Goal: Information Seeking & Learning: Learn about a topic

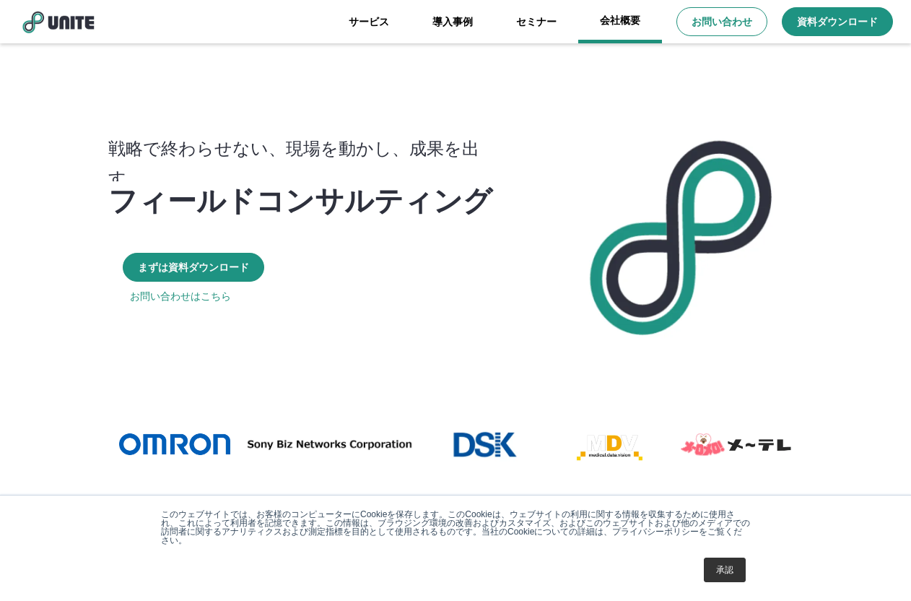
click at [610, 19] on link "会社概要" at bounding box center [620, 21] width 84 height 43
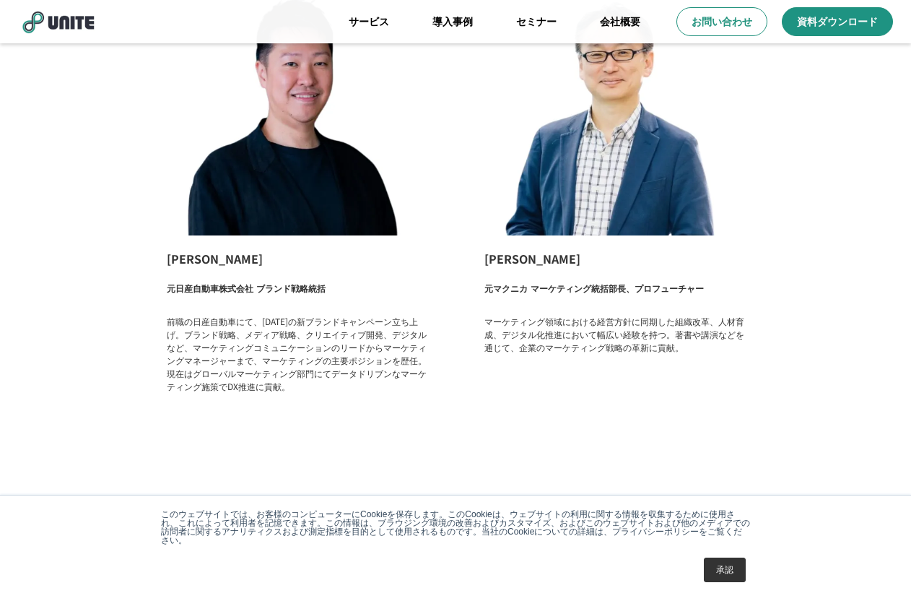
scroll to position [2339, 0]
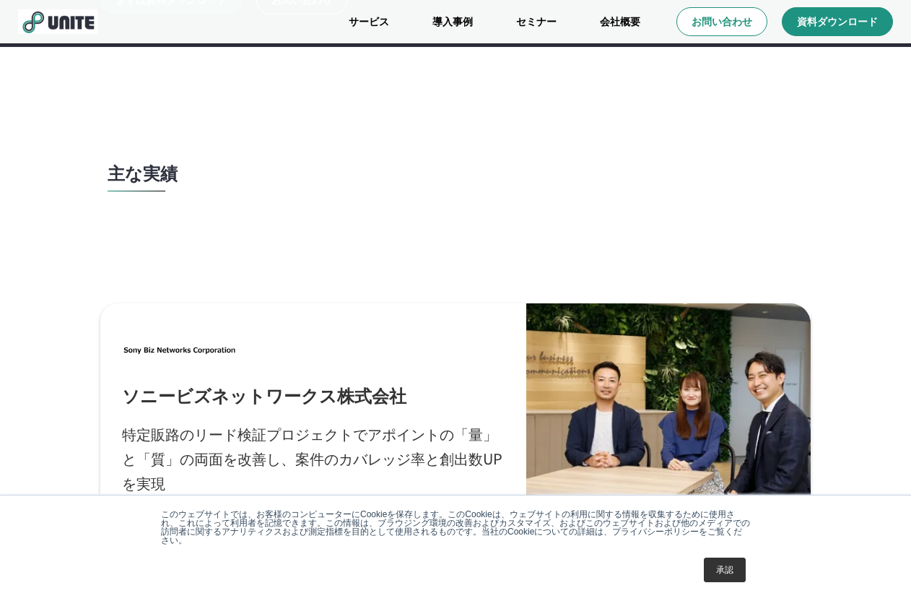
scroll to position [3826, 0]
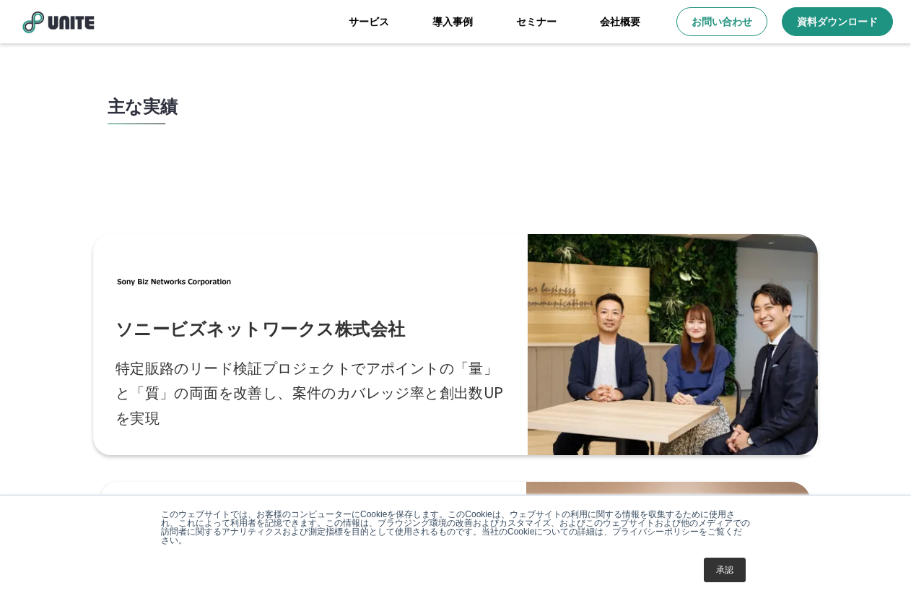
click at [344, 311] on div "ソニービズネットワークス株式会社 特定販路のリード検証プロジェクトでアポイントの「量」と「質」の両面を改善し、案件のカバレッジ率と創出数UPを実現" at bounding box center [310, 344] width 390 height 177
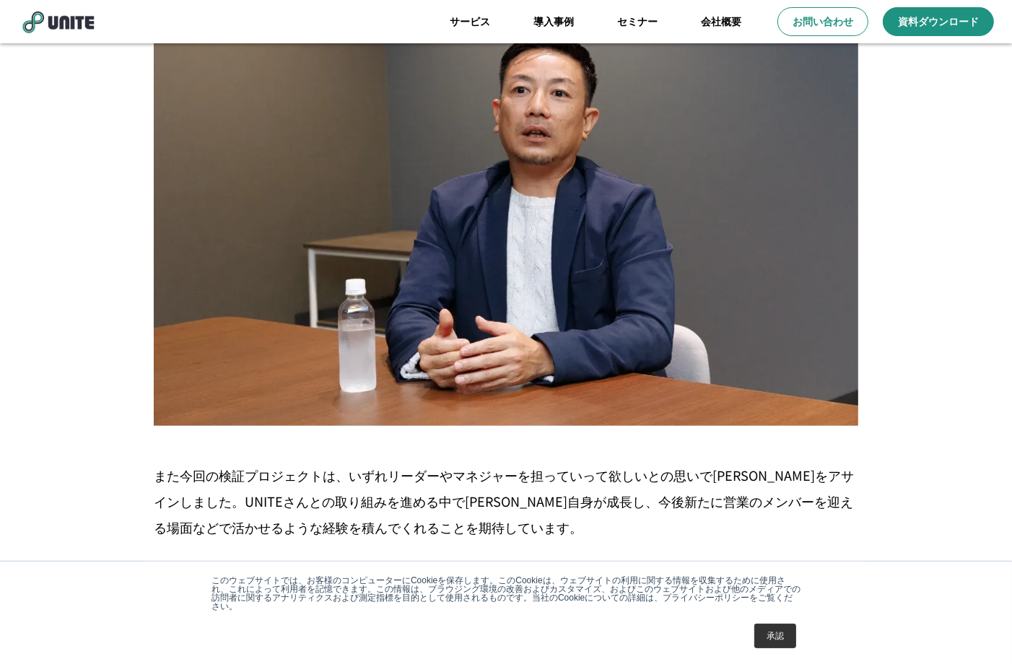
scroll to position [5502, 0]
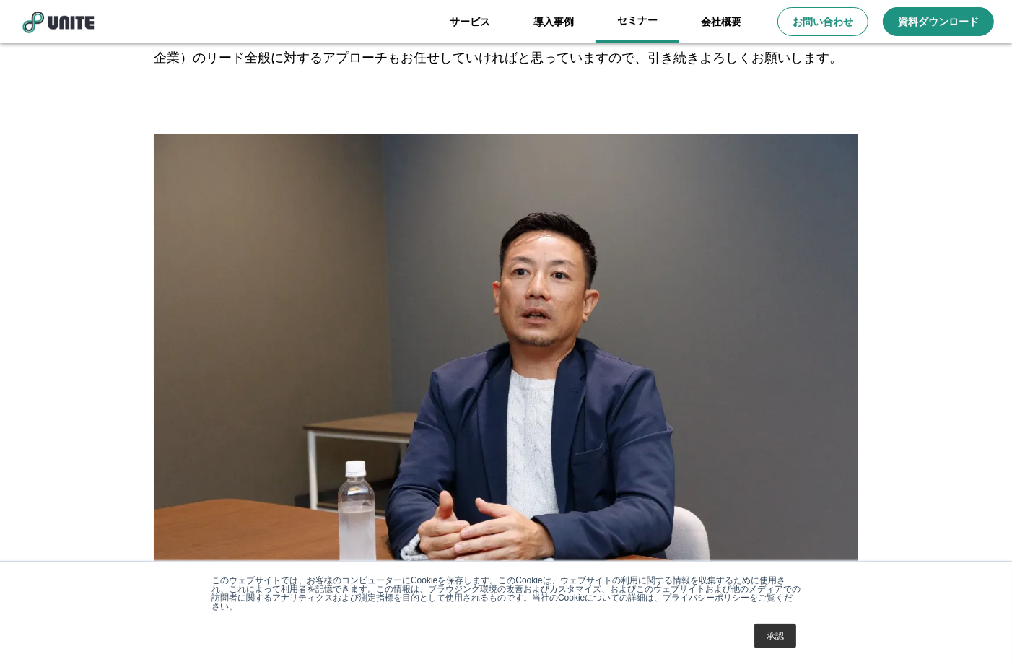
click at [632, 27] on link "セミナー" at bounding box center [637, 21] width 84 height 43
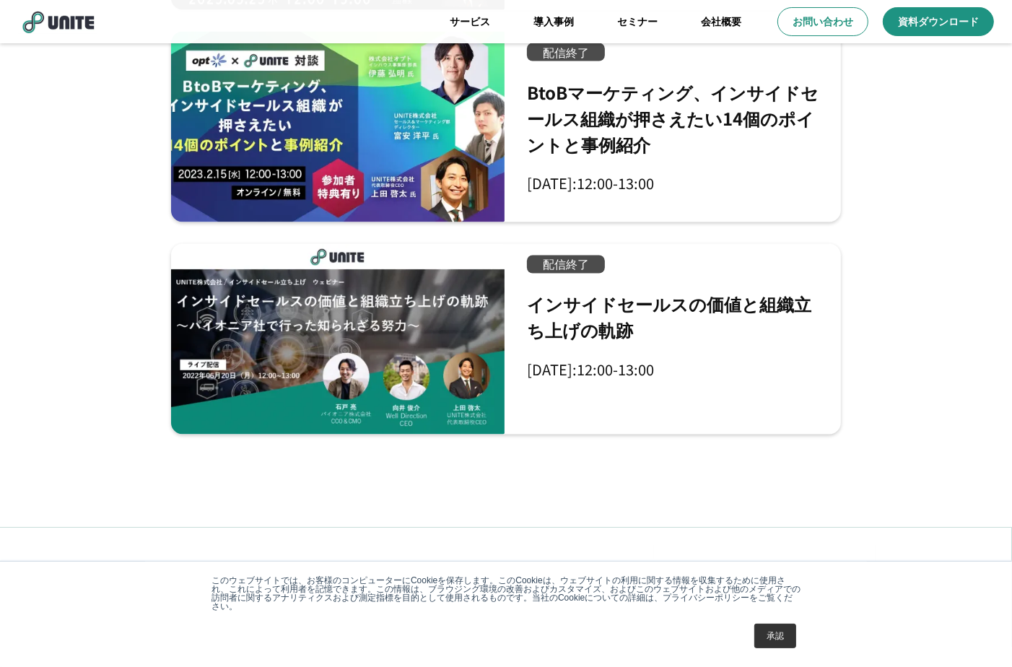
scroll to position [2108, 0]
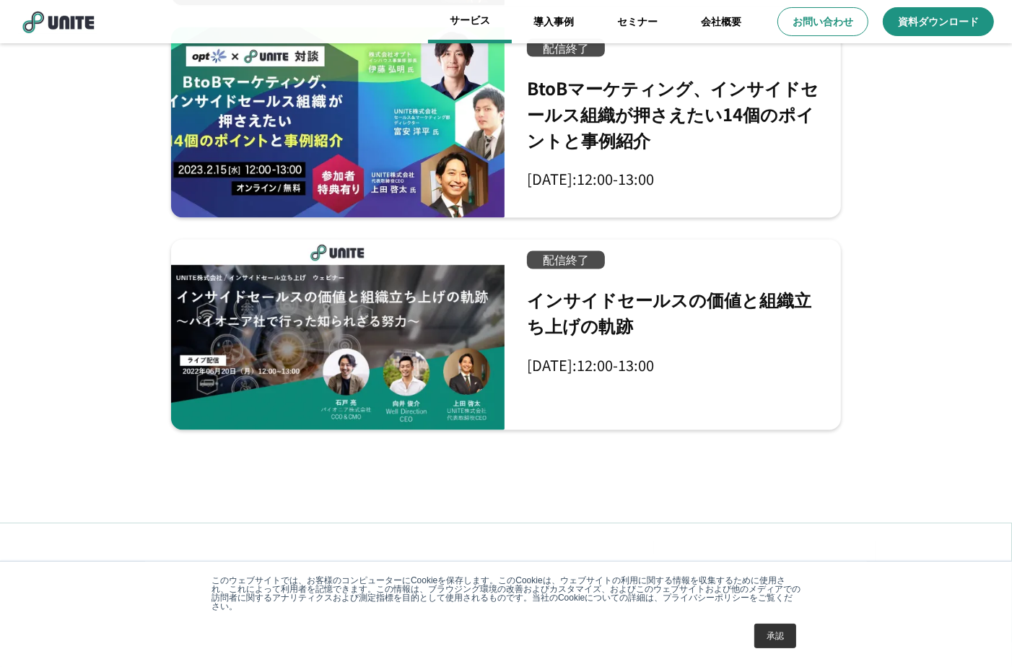
click at [471, 30] on link "サービス" at bounding box center [470, 21] width 84 height 43
click at [550, 23] on link "導入事例" at bounding box center [554, 21] width 84 height 43
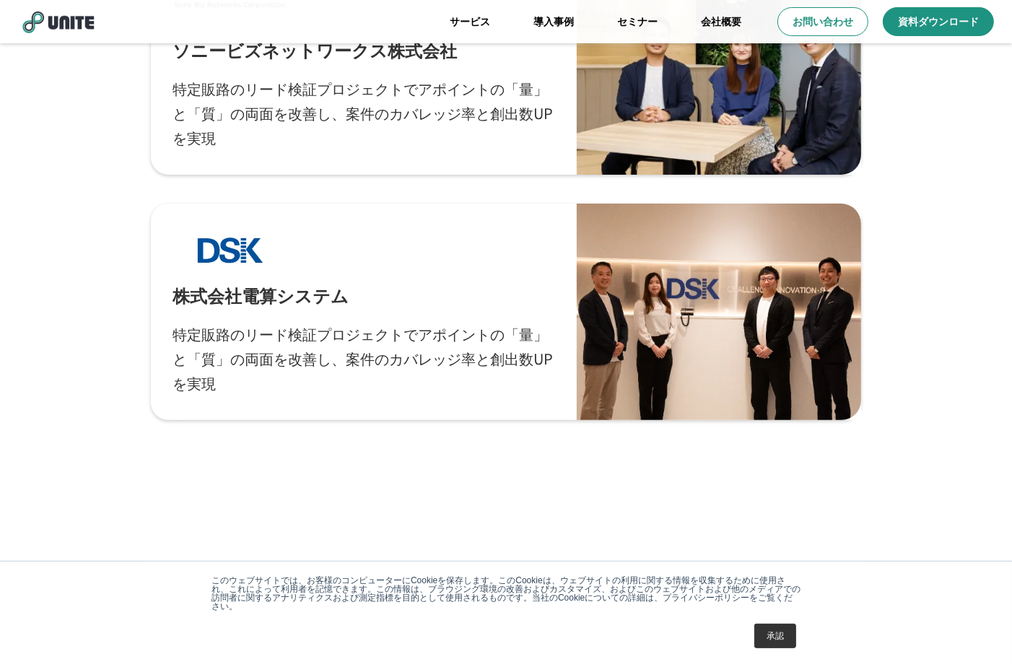
scroll to position [481, 0]
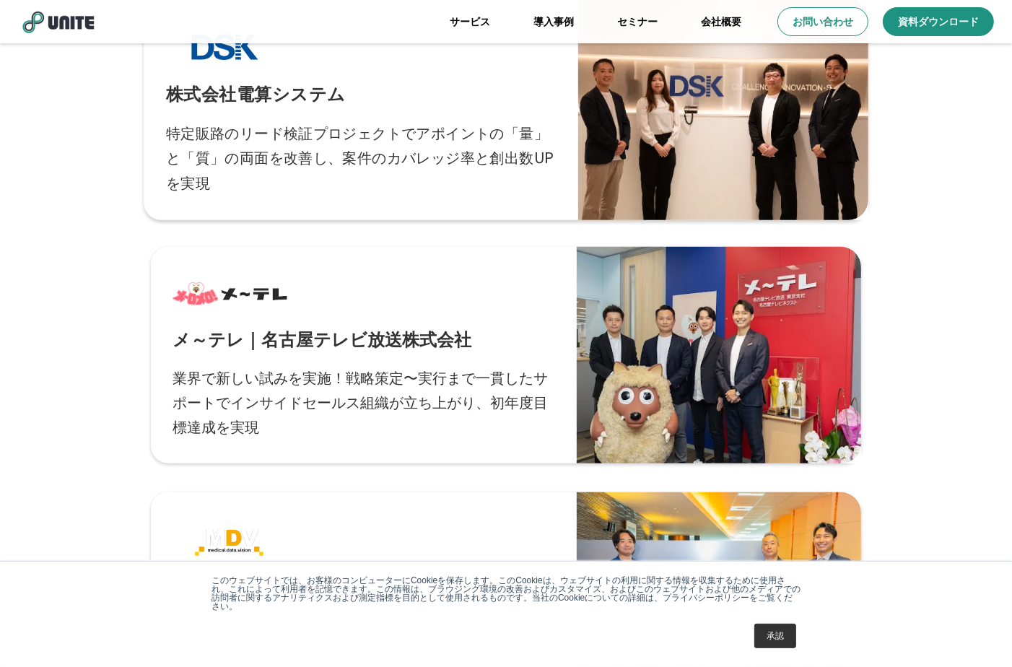
click at [328, 125] on p "特定販路のリード検証プロジェクトでアポイントの「量」と「質」の両面を改善し、案件のカバレッジ率と創出数UPを実現" at bounding box center [361, 157] width 390 height 75
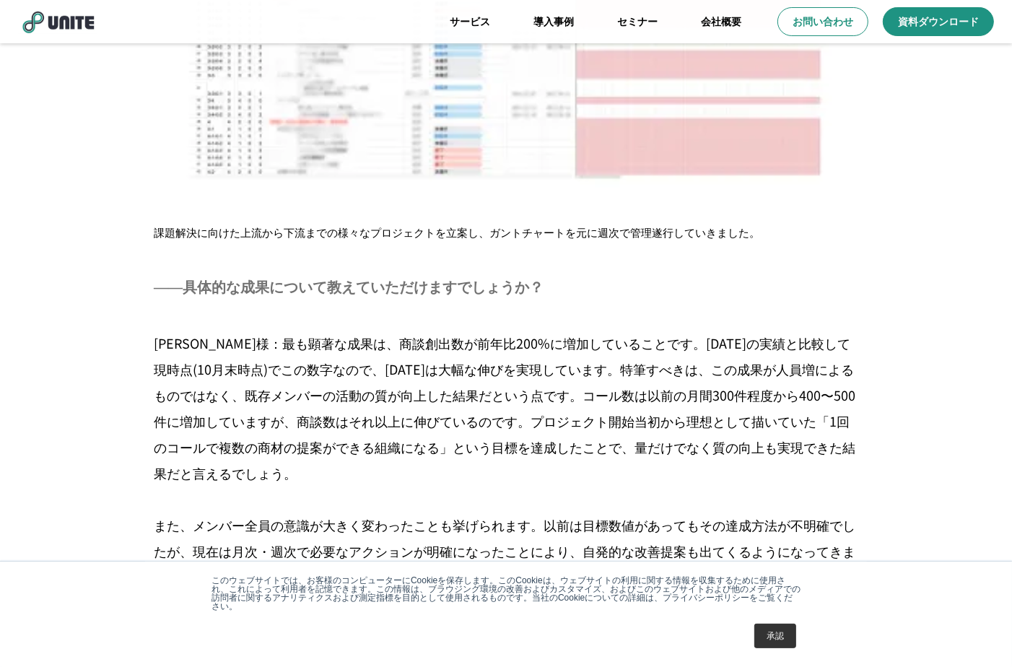
scroll to position [4491, 0]
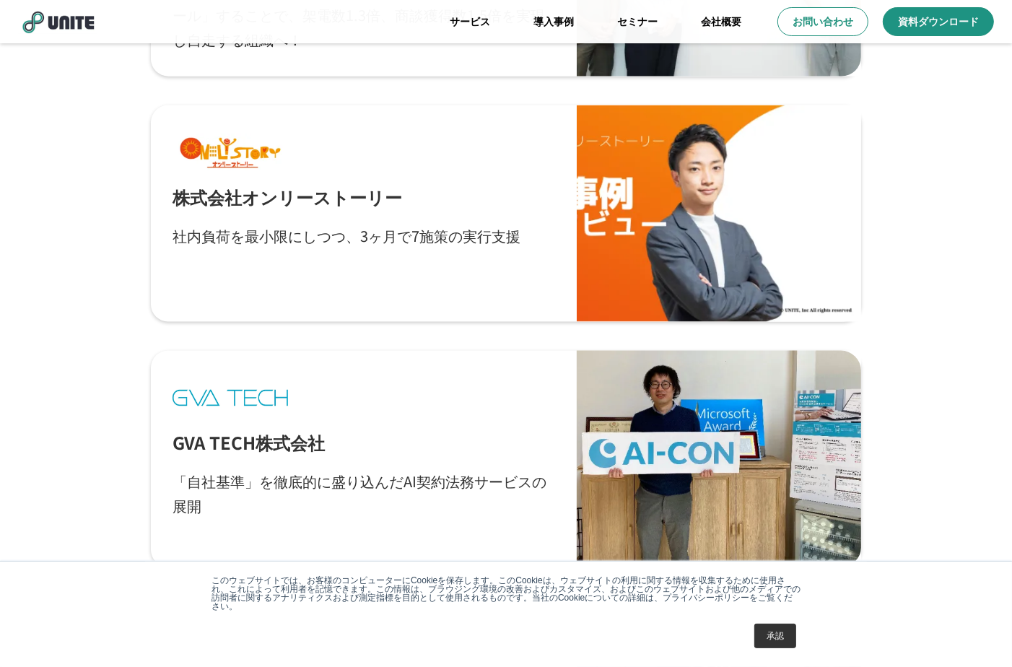
scroll to position [1955, 0]
